Goal: Transaction & Acquisition: Purchase product/service

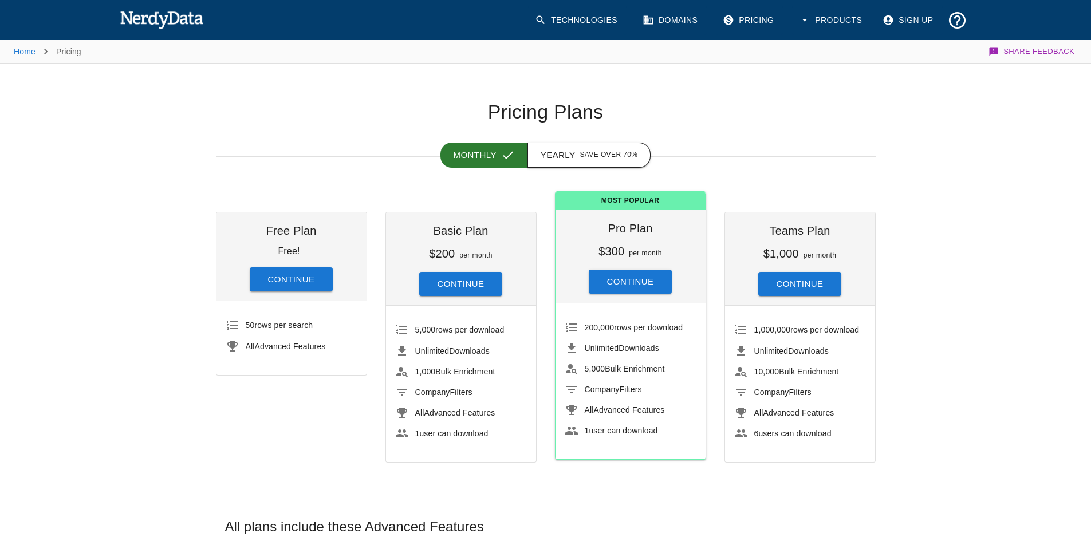
click at [608, 154] on span "Save over 70%" at bounding box center [609, 155] width 58 height 11
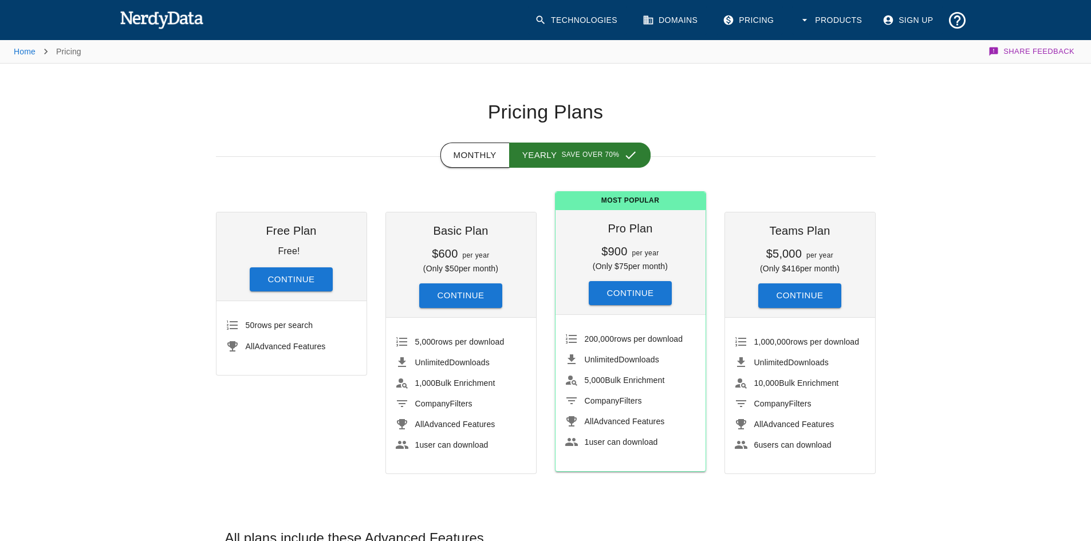
click at [493, 158] on button "Monthly" at bounding box center [474, 155] width 69 height 25
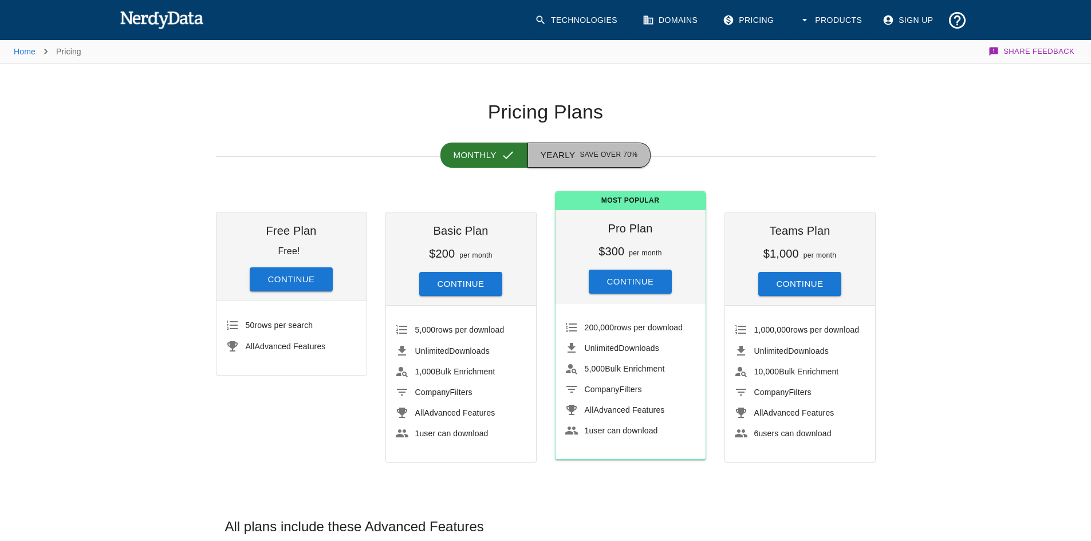
click at [554, 147] on button "Yearly Save over 70%" at bounding box center [590, 155] width 124 height 25
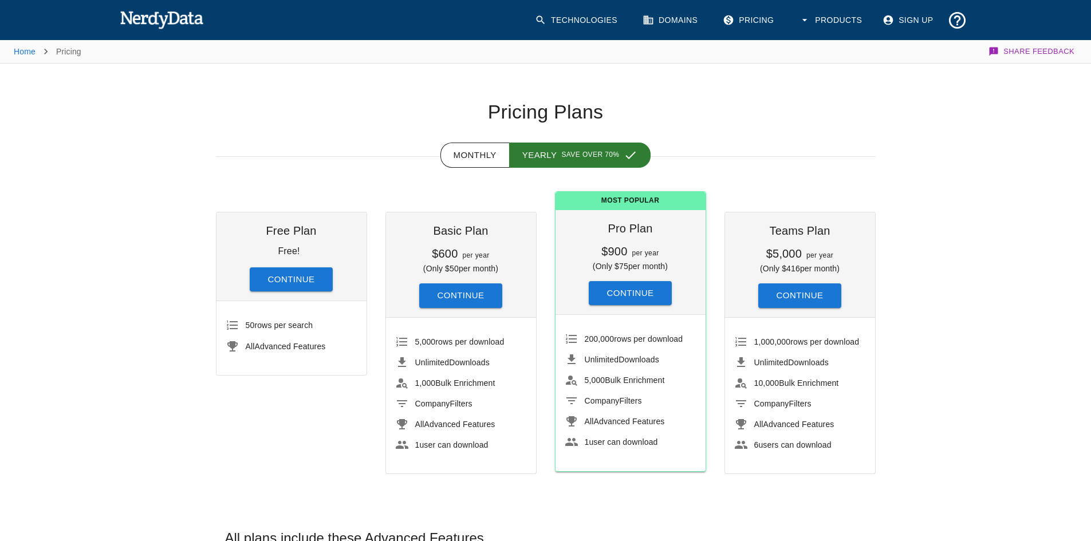
click at [474, 295] on button "Continue" at bounding box center [461, 296] width 84 height 24
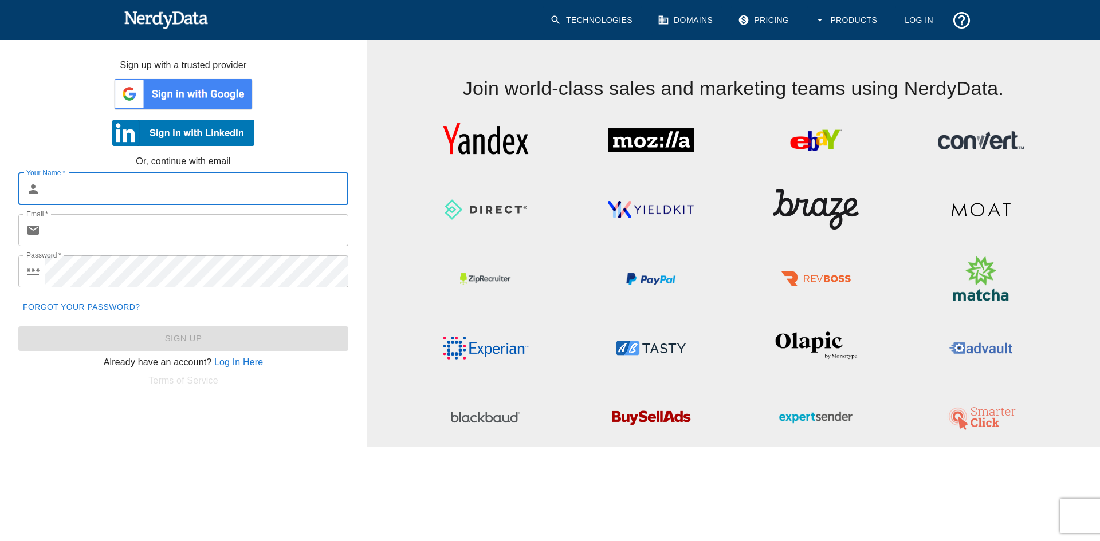
click at [139, 188] on input "Your Name   *" at bounding box center [197, 189] width 304 height 32
type input "[PERSON_NAME]"
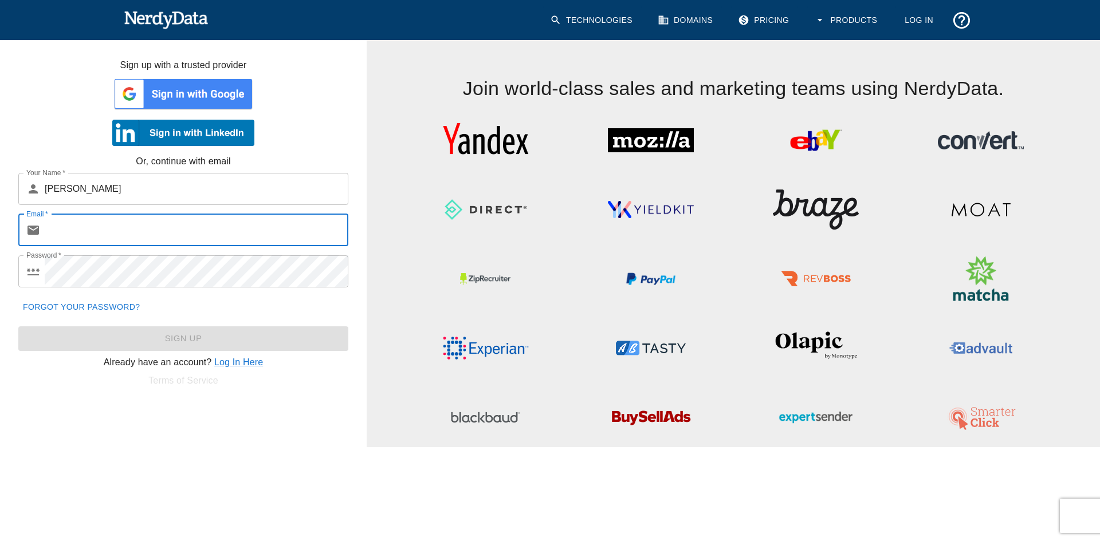
click at [107, 228] on input "Email   *" at bounding box center [197, 230] width 304 height 32
paste input "[EMAIL_ADDRESS][DOMAIN_NAME]"
type input "[EMAIL_ADDRESS][DOMAIN_NAME]"
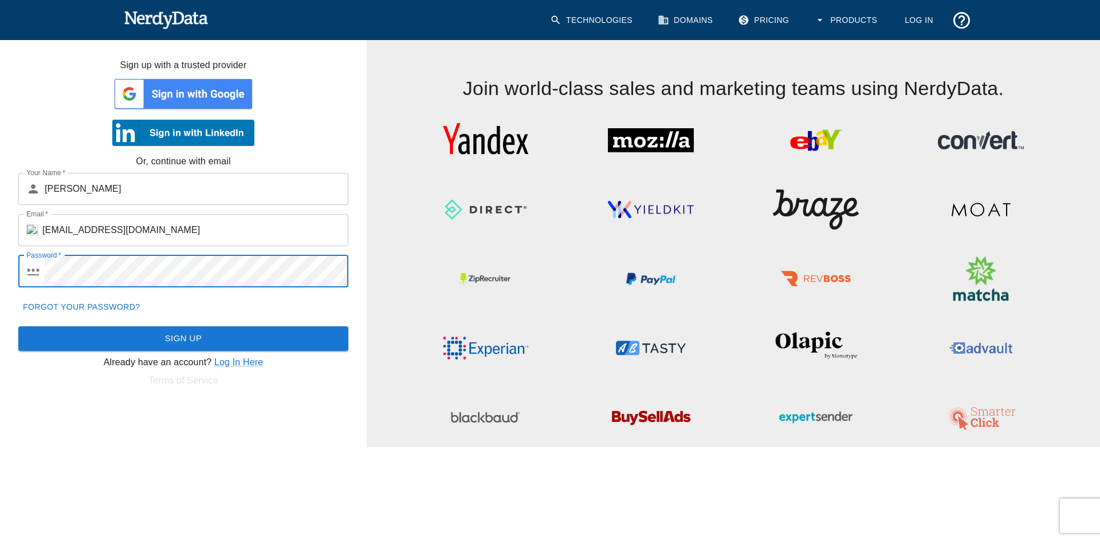
click at [0, 447] on com-1password-button at bounding box center [0, 447] width 0 height 0
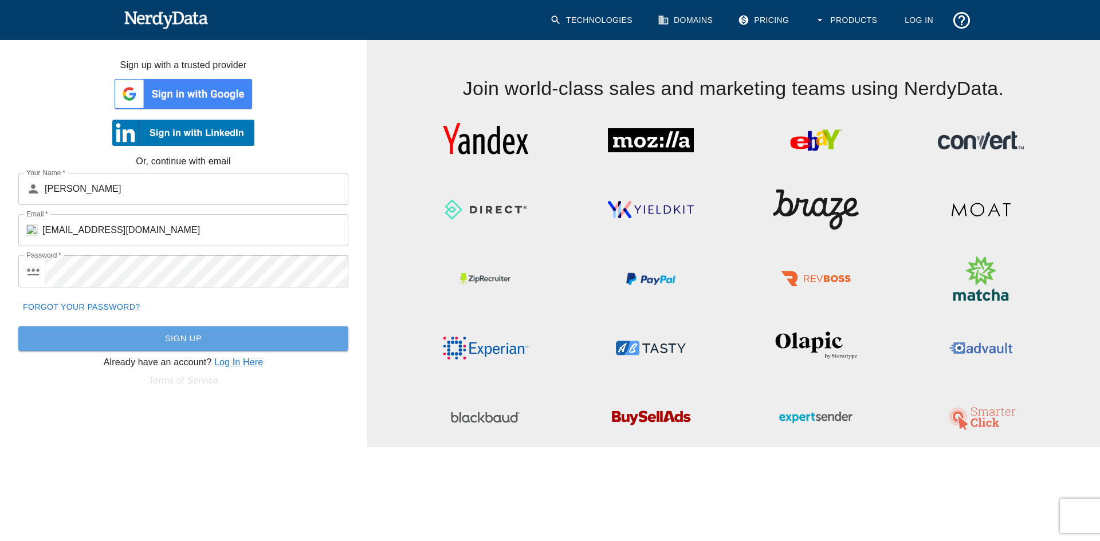
click at [148, 343] on button "Sign Up" at bounding box center [183, 338] width 330 height 24
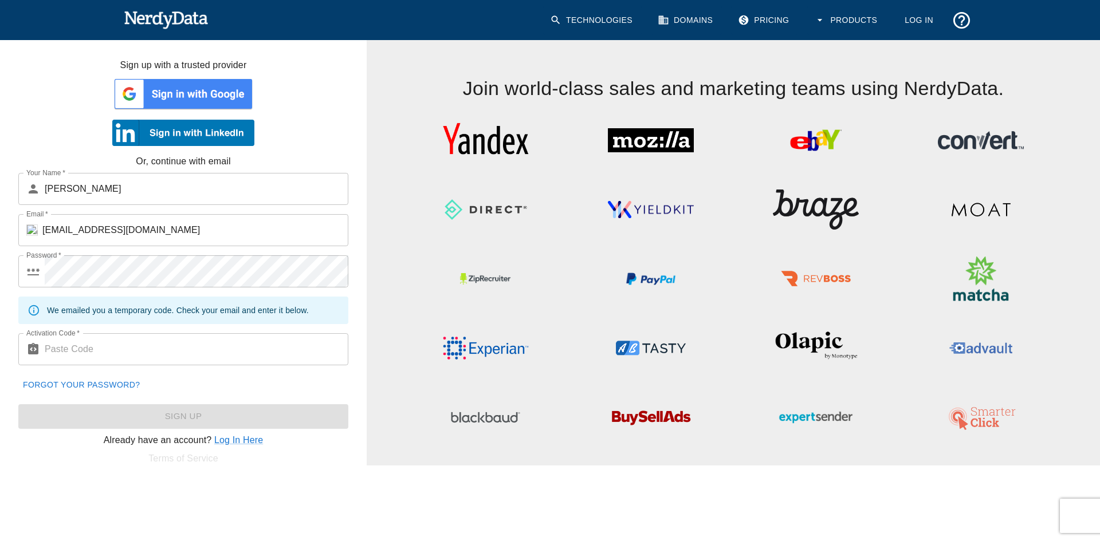
click at [132, 359] on input "Activation Code   *" at bounding box center [197, 349] width 304 height 32
paste input "432208"
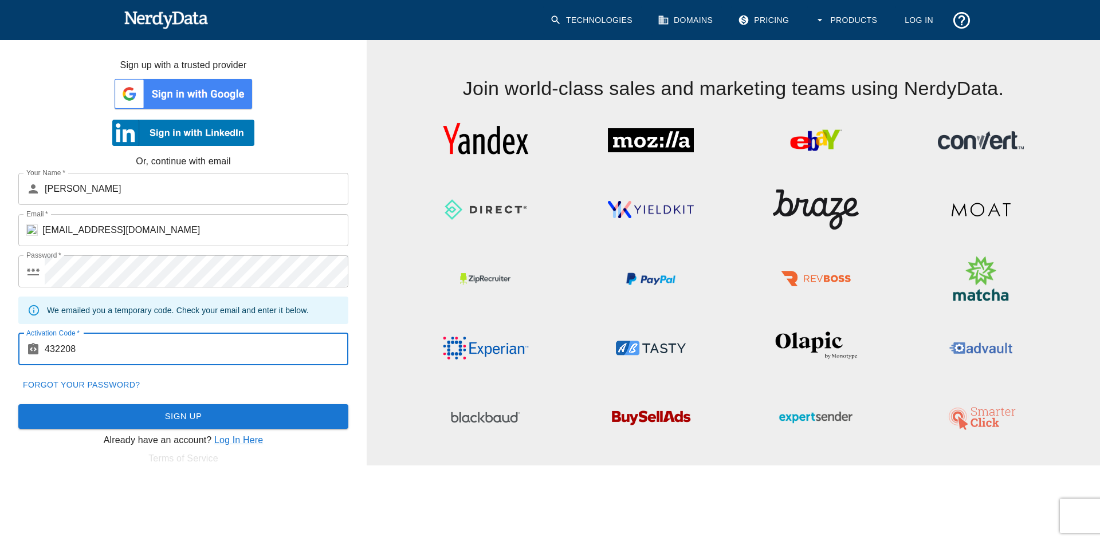
type input "432208"
click at [244, 419] on button "Sign Up" at bounding box center [183, 416] width 330 height 24
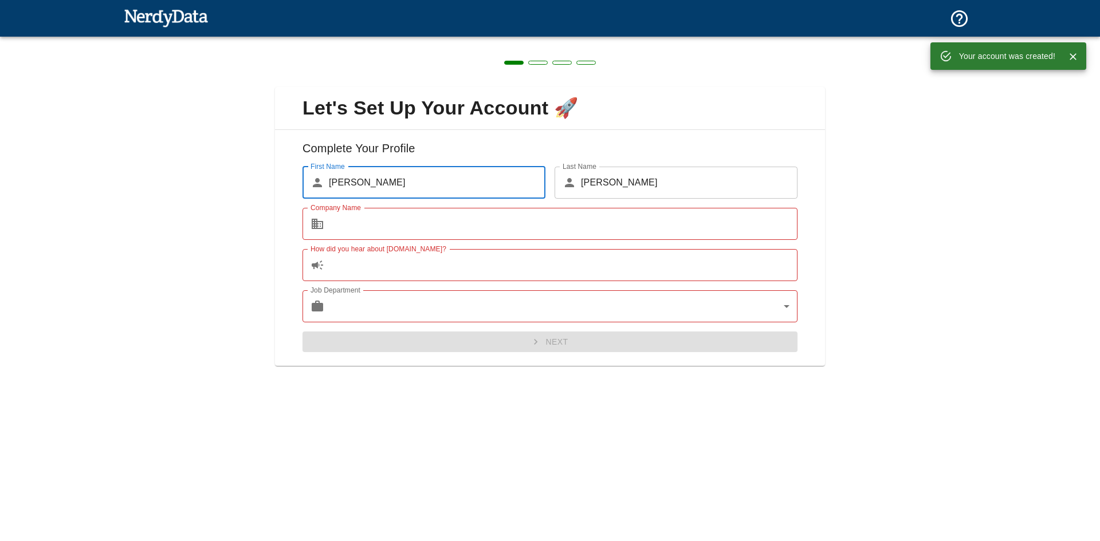
click at [839, 187] on div "Let's Set Up Your Account 🚀 Complete Your Profile First Name ​ [PERSON_NAME] Fi…" at bounding box center [550, 220] width 1100 height 366
click at [434, 223] on input "Company Name" at bounding box center [563, 224] width 469 height 32
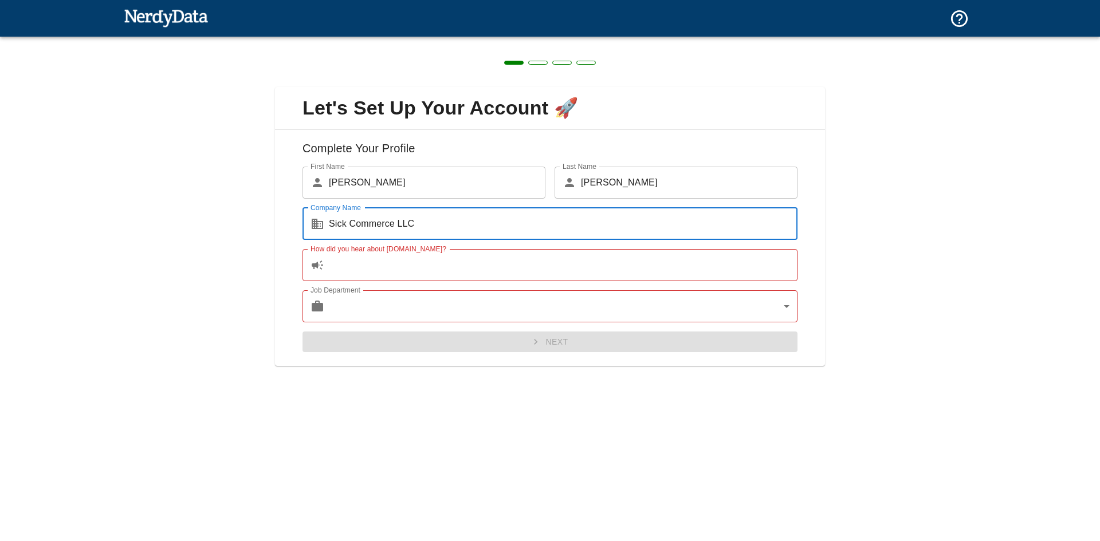
type input "Sick Commerce LLC"
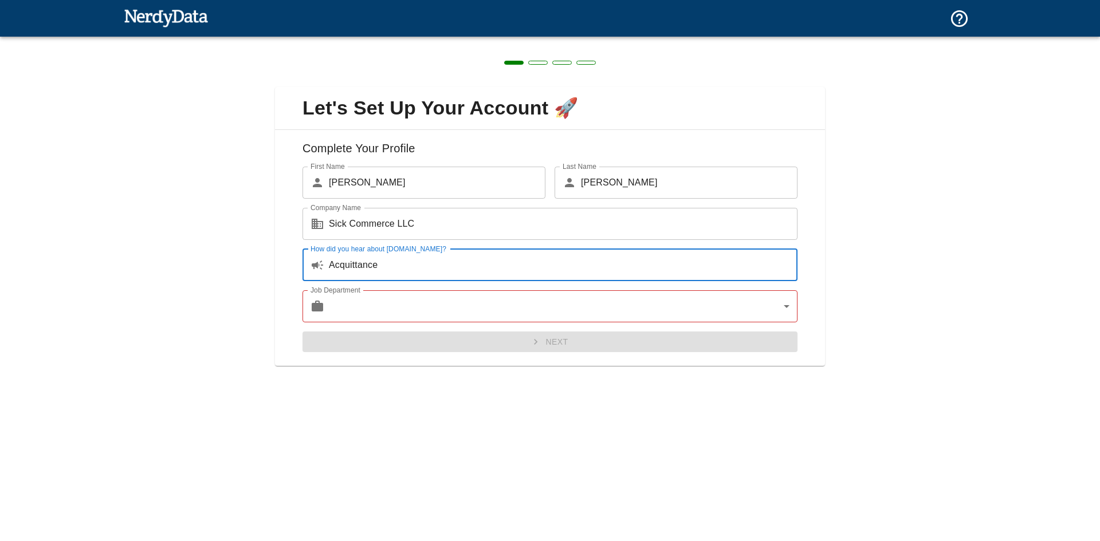
type input "Acquittance"
click at [360, 40] on body "Technologies Domains Pricing Products Create a Report Create a list of websites…" at bounding box center [550, 20] width 1100 height 40
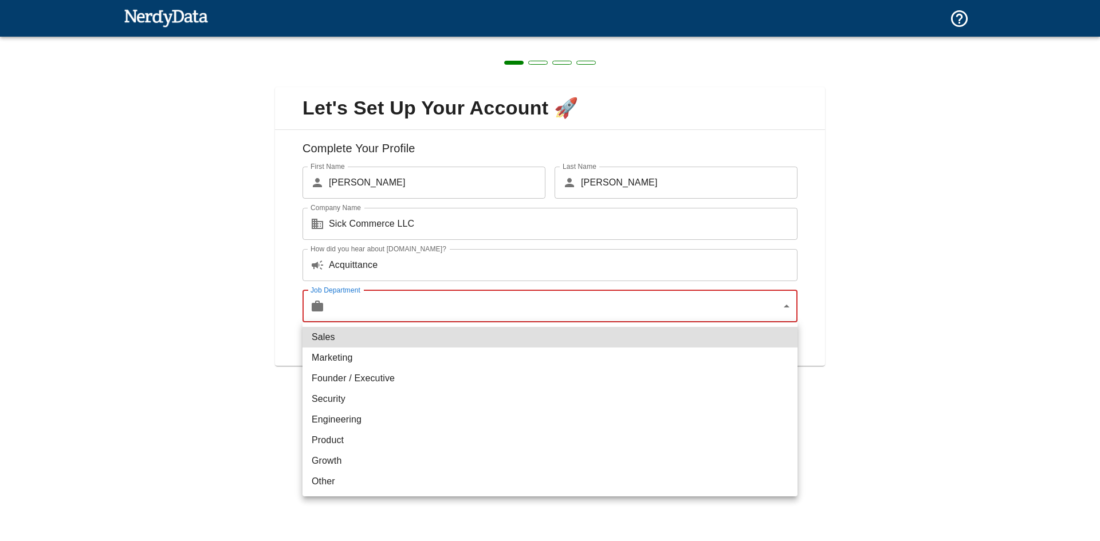
click at [330, 481] on li "Other" at bounding box center [549, 481] width 495 height 21
type input "other"
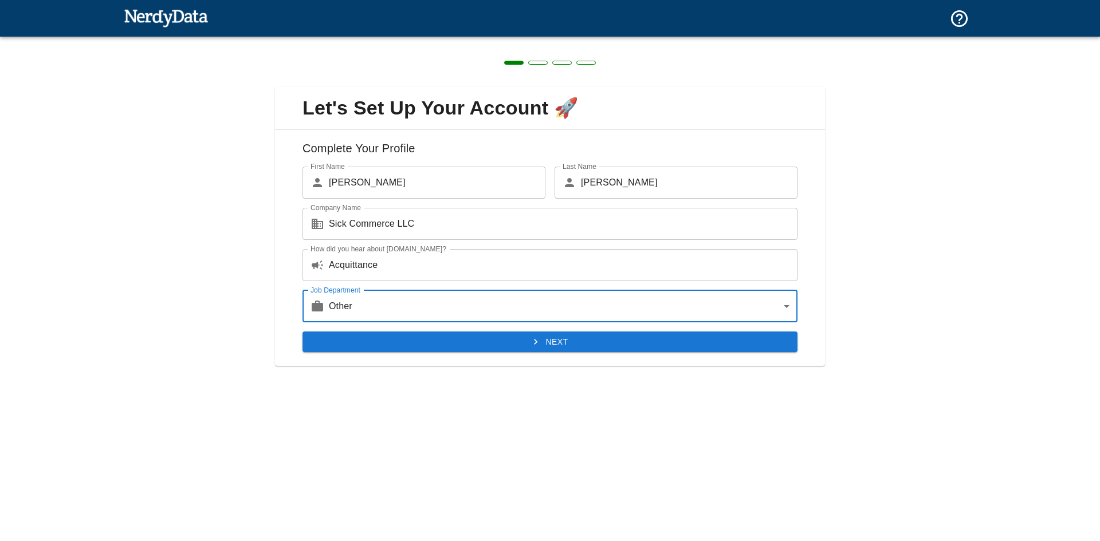
click at [510, 349] on button "Next" at bounding box center [549, 342] width 495 height 21
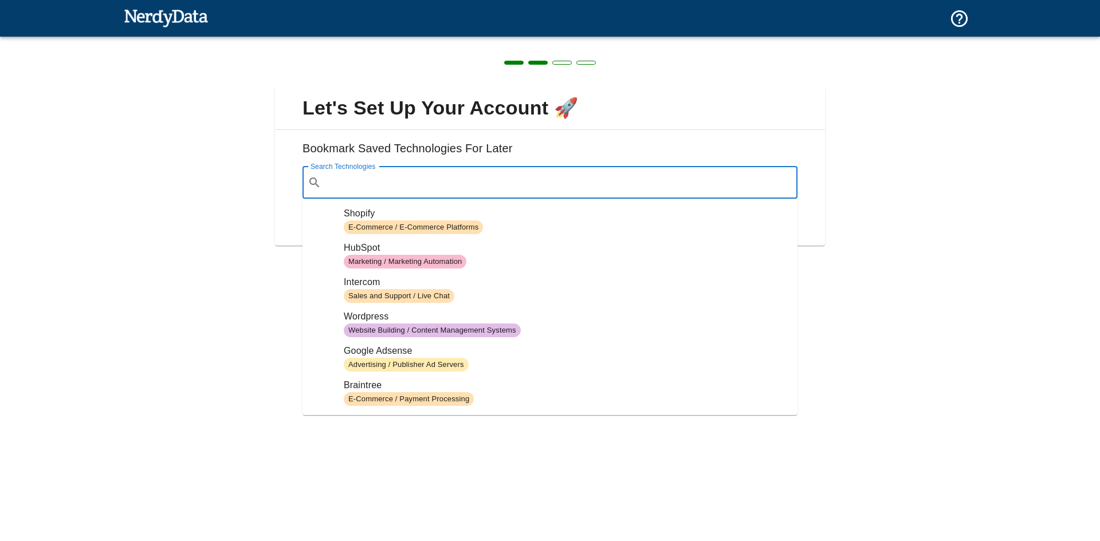
click at [459, 187] on input "Search Technologies" at bounding box center [559, 183] width 466 height 22
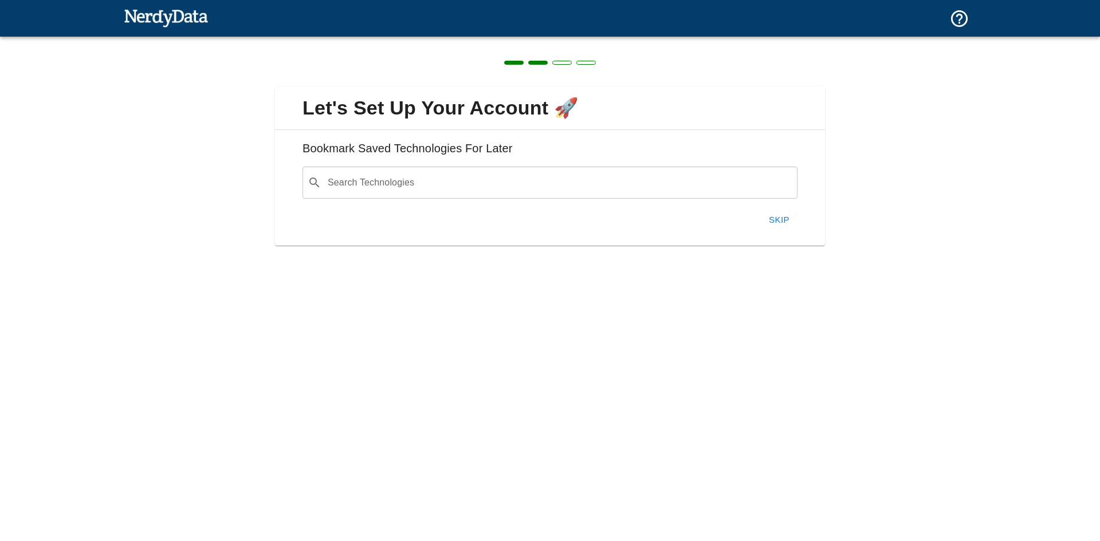
click at [919, 165] on div "Let's Set Up Your Account 🚀 Bookmark Saved Technologies For Later Search Techno…" at bounding box center [550, 160] width 1100 height 246
click at [785, 221] on button "Skip" at bounding box center [779, 220] width 37 height 24
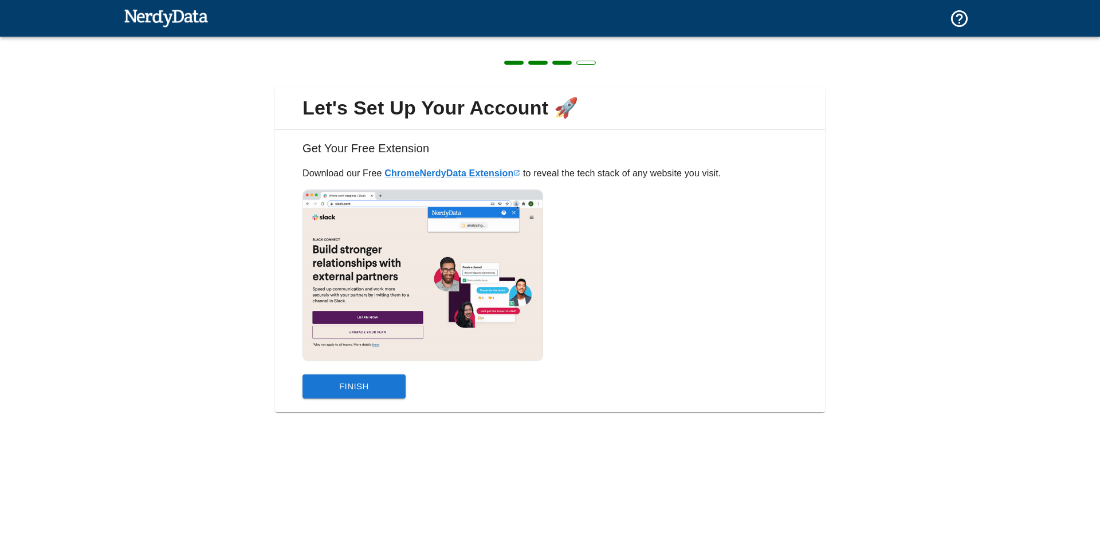
click at [364, 389] on button "Finish" at bounding box center [353, 387] width 103 height 24
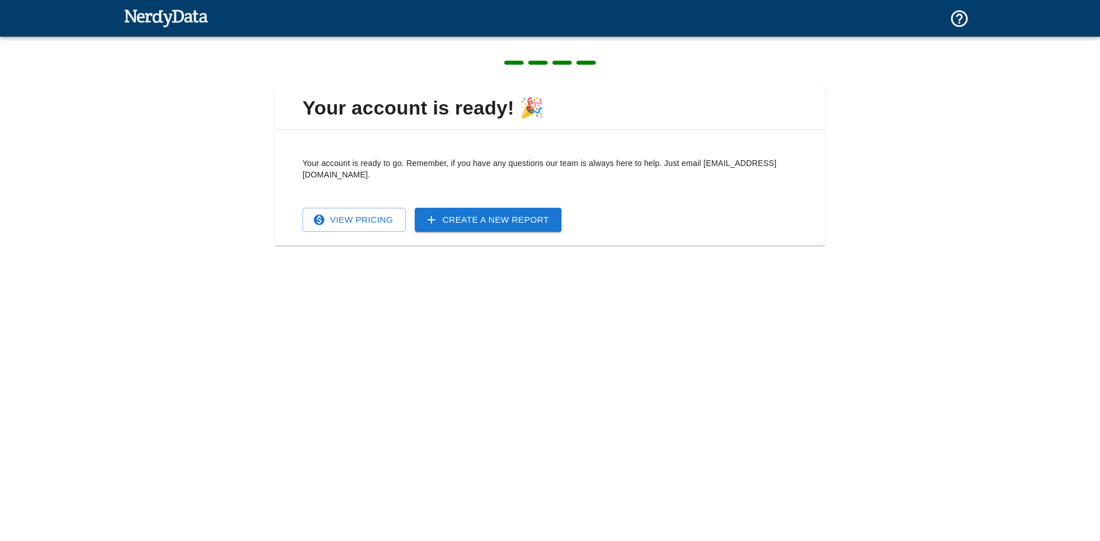
click at [364, 209] on link "View Pricing" at bounding box center [353, 220] width 103 height 24
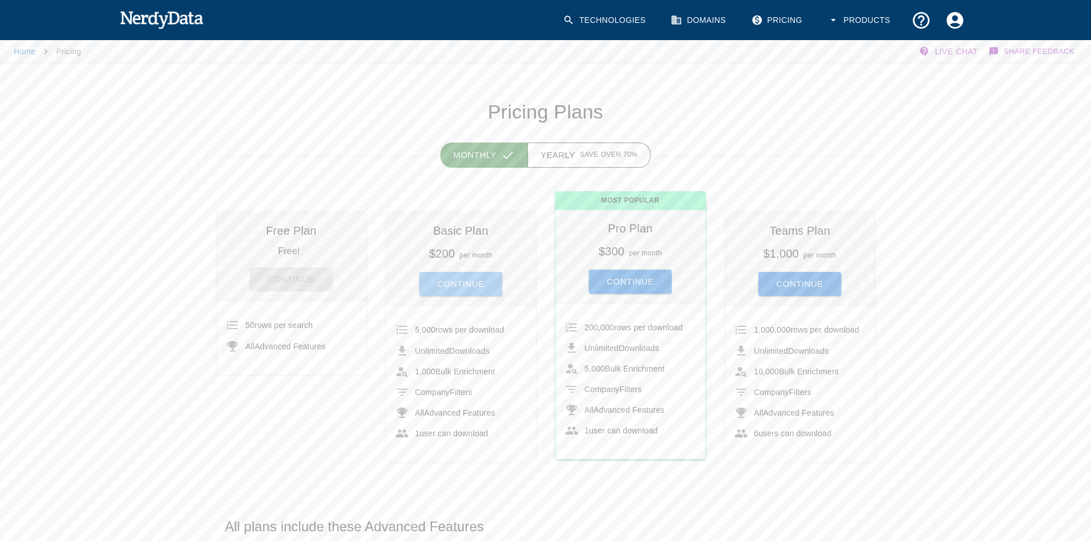
click at [455, 286] on button "Continue" at bounding box center [461, 284] width 84 height 24
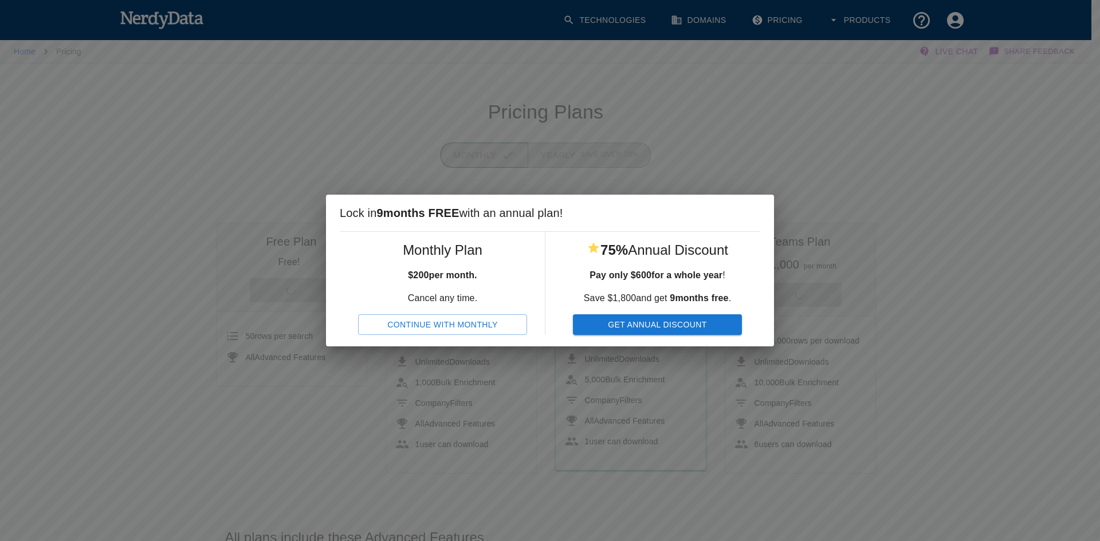
click at [439, 328] on button "Continue With Monthly" at bounding box center [442, 324] width 169 height 21
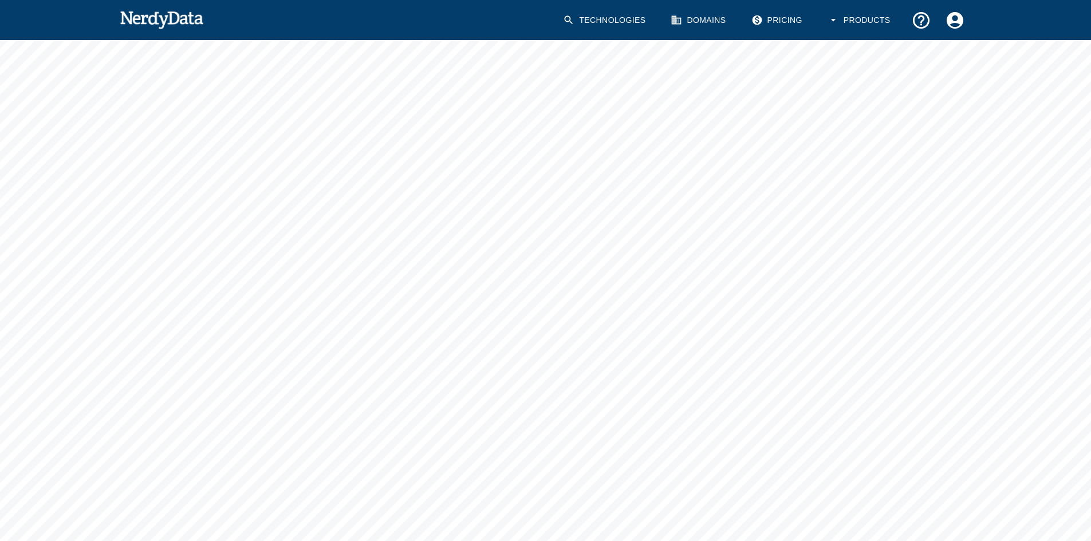
scroll to position [115, 0]
click at [899, 368] on div "Home Pricing Live Chat Share Feedback Back To Pricing Plans" at bounding box center [545, 279] width 1091 height 711
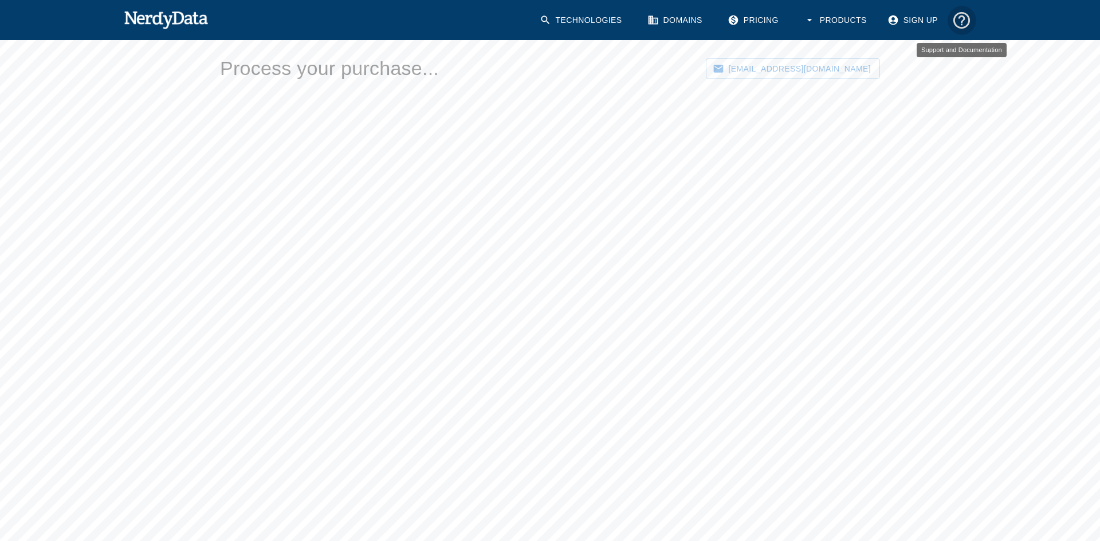
click at [959, 18] on icon "Support and Documentation" at bounding box center [961, 19] width 17 height 17
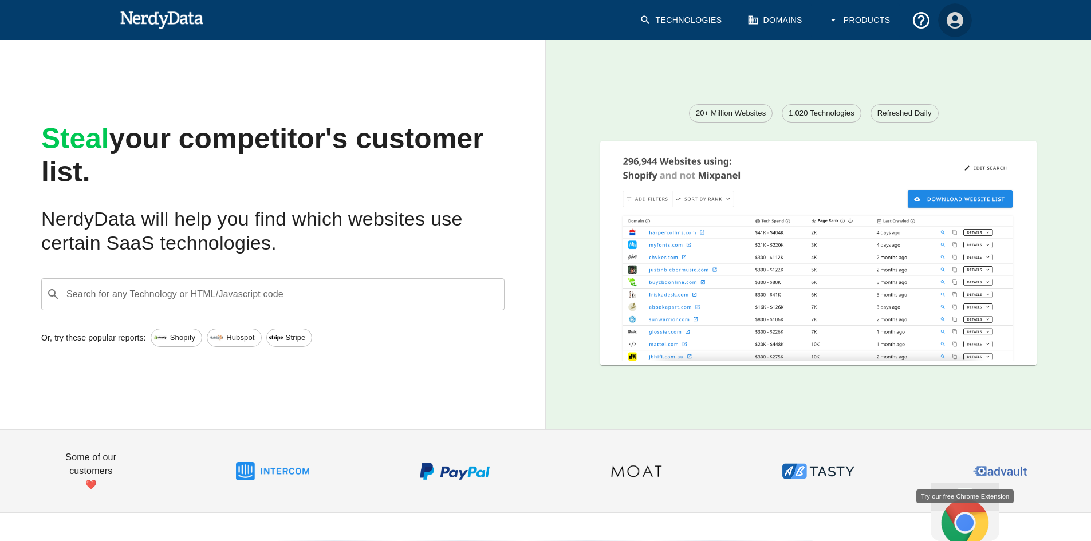
click at [958, 19] on icon "Account Settings" at bounding box center [954, 19] width 17 height 17
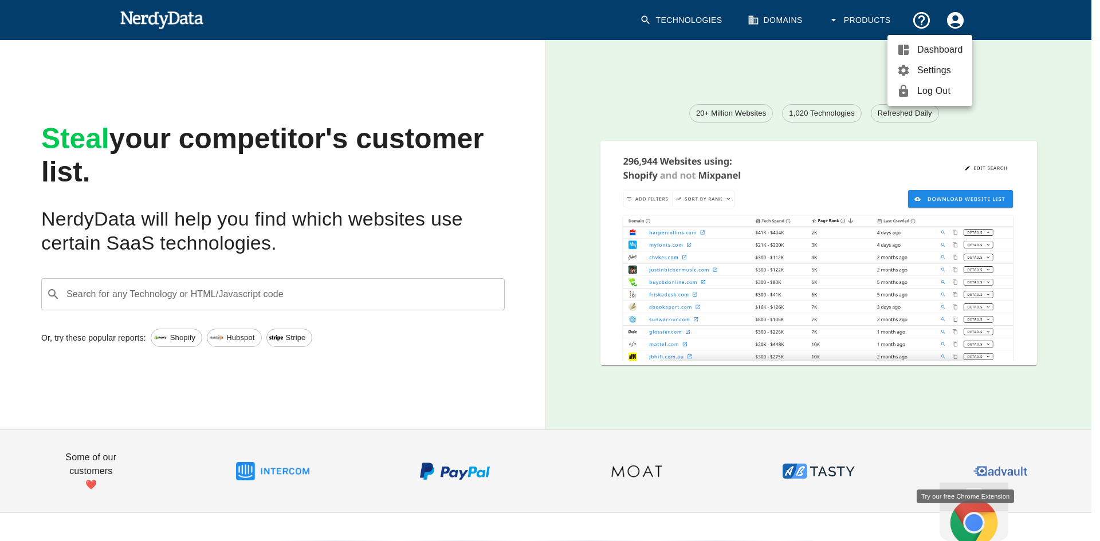
click at [945, 53] on span "Dashboard" at bounding box center [940, 50] width 46 height 14
